Goal: Task Accomplishment & Management: Use online tool/utility

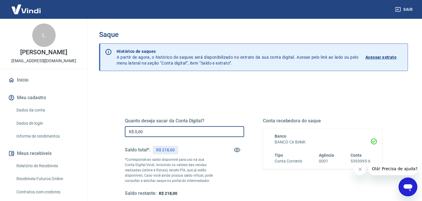
drag, startPoint x: 148, startPoint y: 131, endPoint x: 121, endPoint y: 131, distance: 26.4
click at [121, 131] on div "Quanto deseja sacar da Conta Digital? R$ 0,00 ​ Saldo total*: R$ 218,00 *Corres…" at bounding box center [254, 160] width 272 height 136
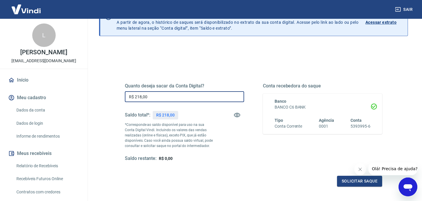
scroll to position [43, 0]
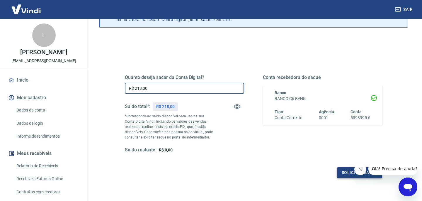
type input "R$ 218,00"
click at [346, 170] on button "Solicitar saque" at bounding box center [359, 172] width 45 height 11
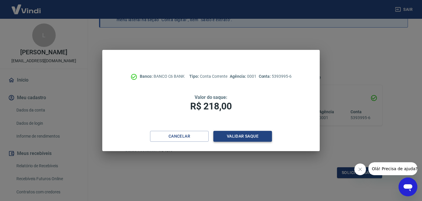
click at [243, 138] on button "Validar saque" at bounding box center [242, 136] width 59 height 11
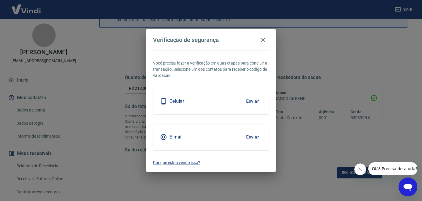
click at [255, 99] on button "Enviar" at bounding box center [252, 101] width 19 height 12
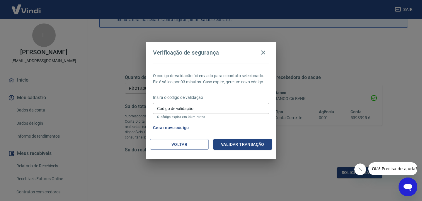
click at [219, 104] on input "Código de validação" at bounding box center [211, 108] width 116 height 11
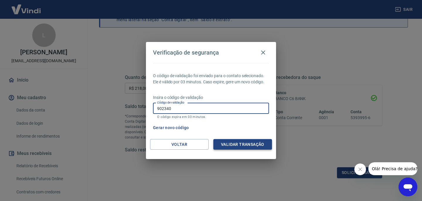
type input "902340"
click at [237, 141] on button "Validar transação" at bounding box center [242, 144] width 59 height 11
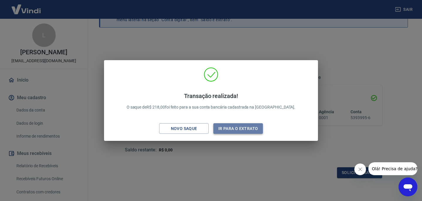
click at [242, 129] on button "Ir para o extrato" at bounding box center [238, 128] width 50 height 11
